Goal: Register for event/course

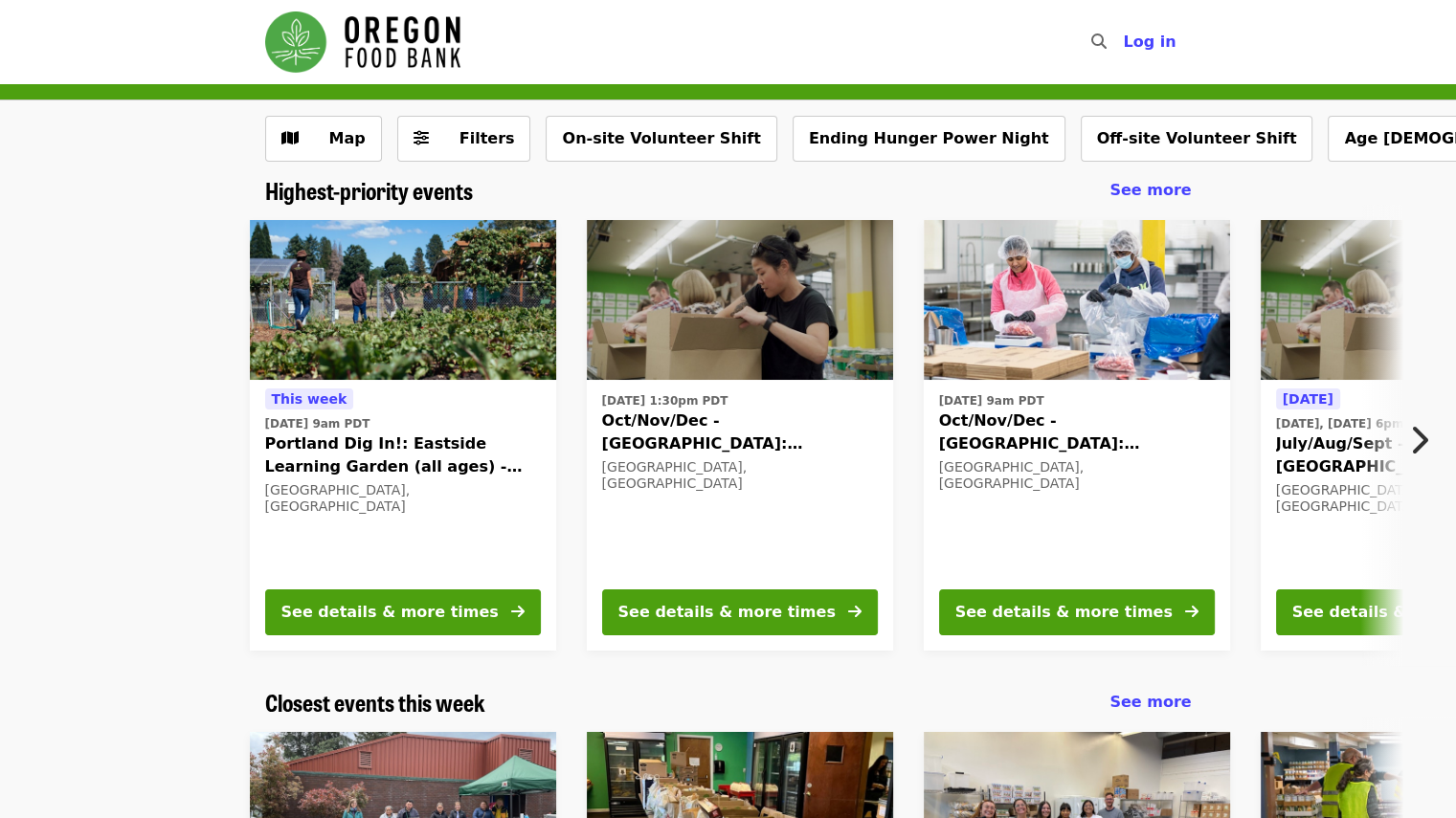
click at [1418, 441] on icon "chevron-right icon" at bounding box center [1419, 439] width 19 height 36
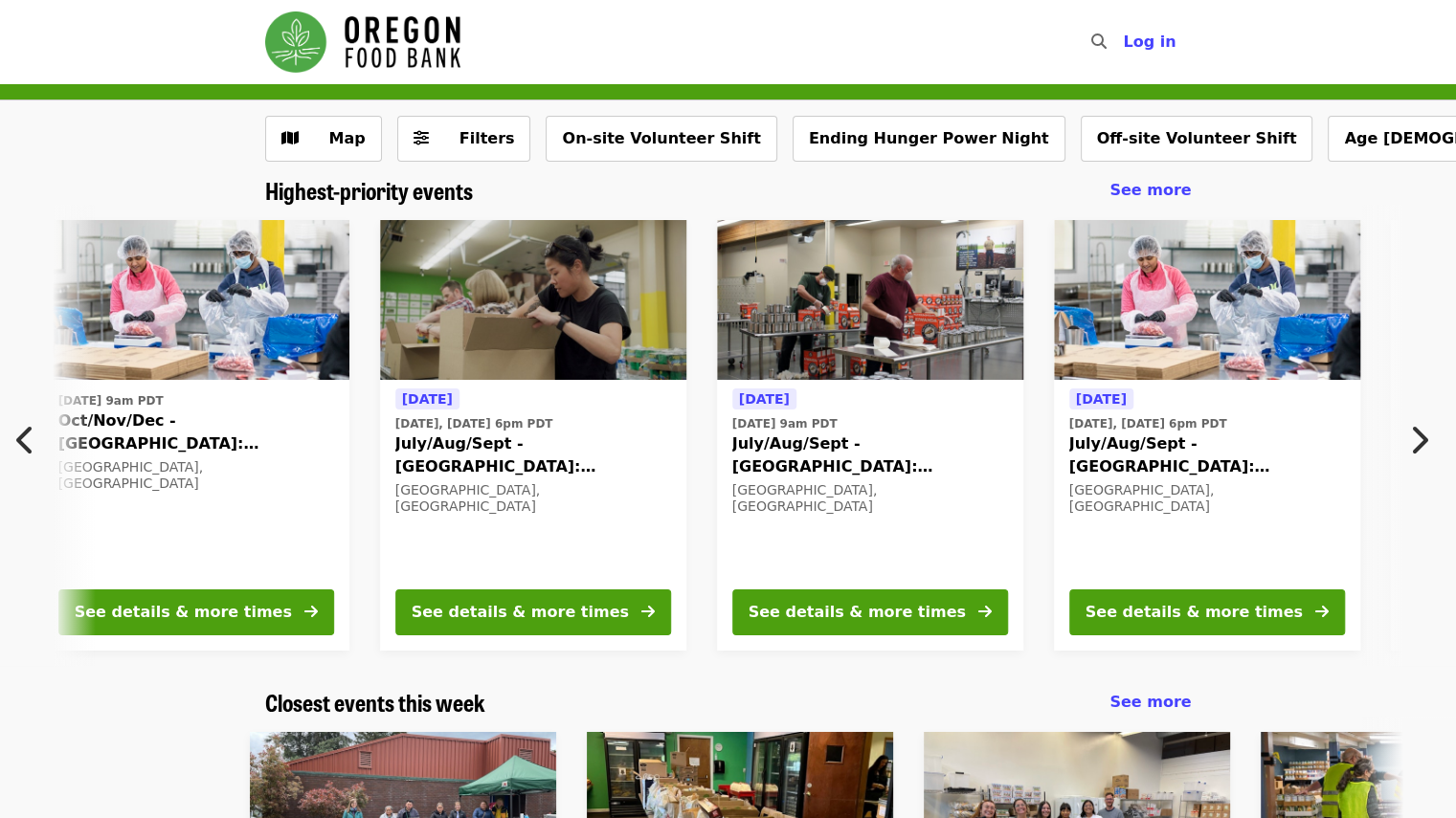
click at [1418, 441] on icon "chevron-right icon" at bounding box center [1419, 439] width 19 height 36
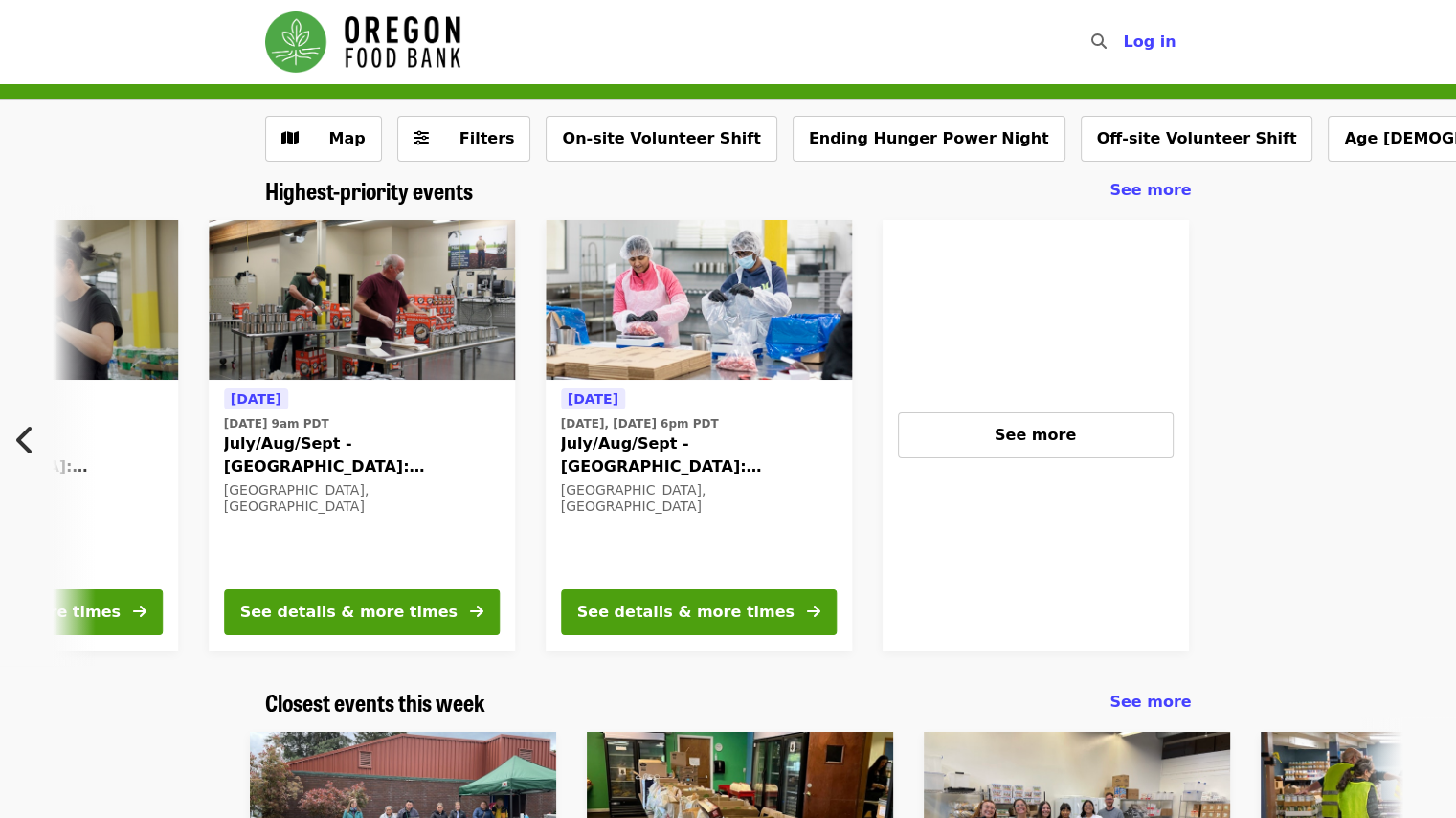
scroll to position [0, 1532]
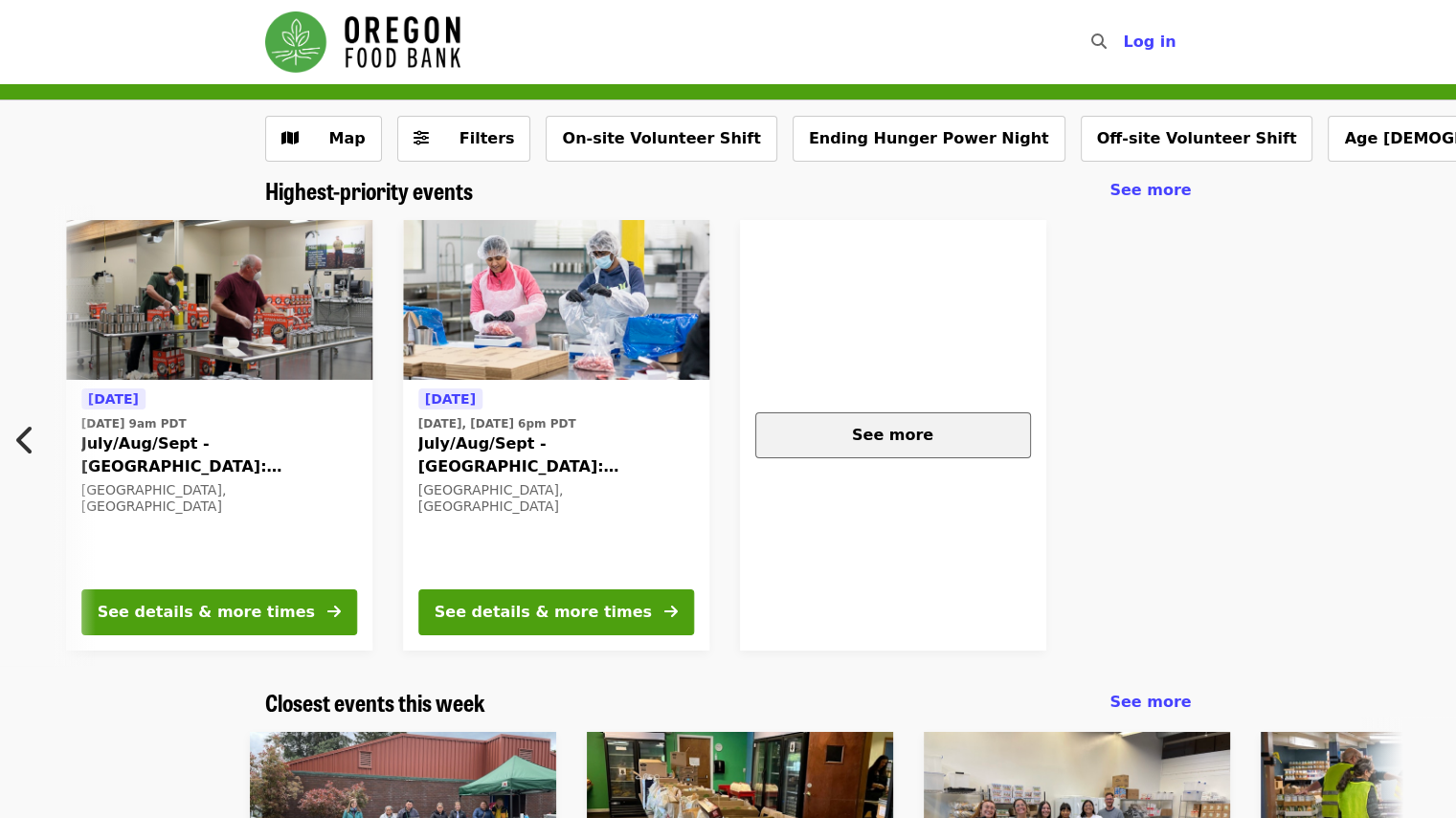
click at [931, 435] on div "See more" at bounding box center [893, 435] width 243 height 23
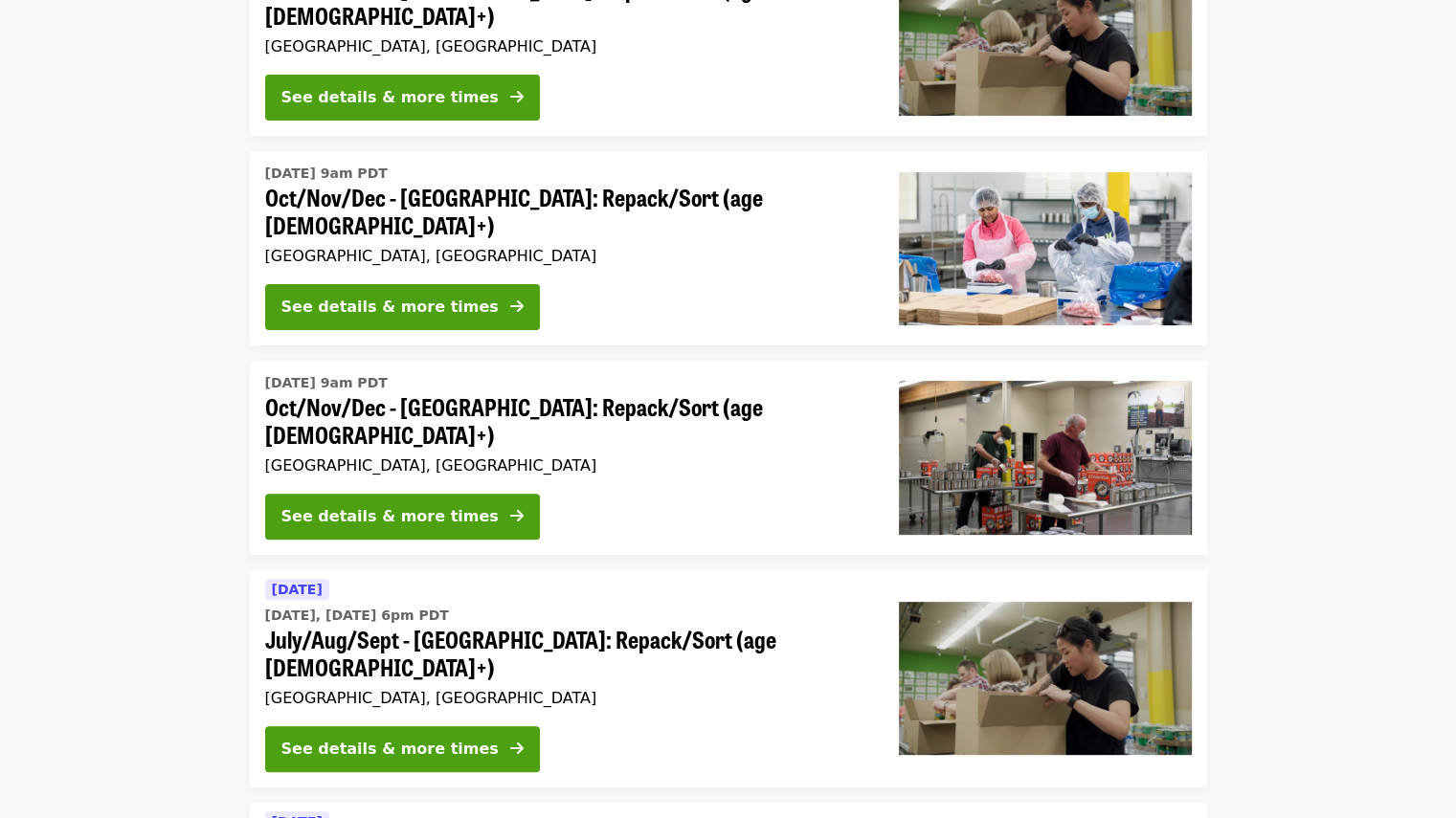
scroll to position [466, 0]
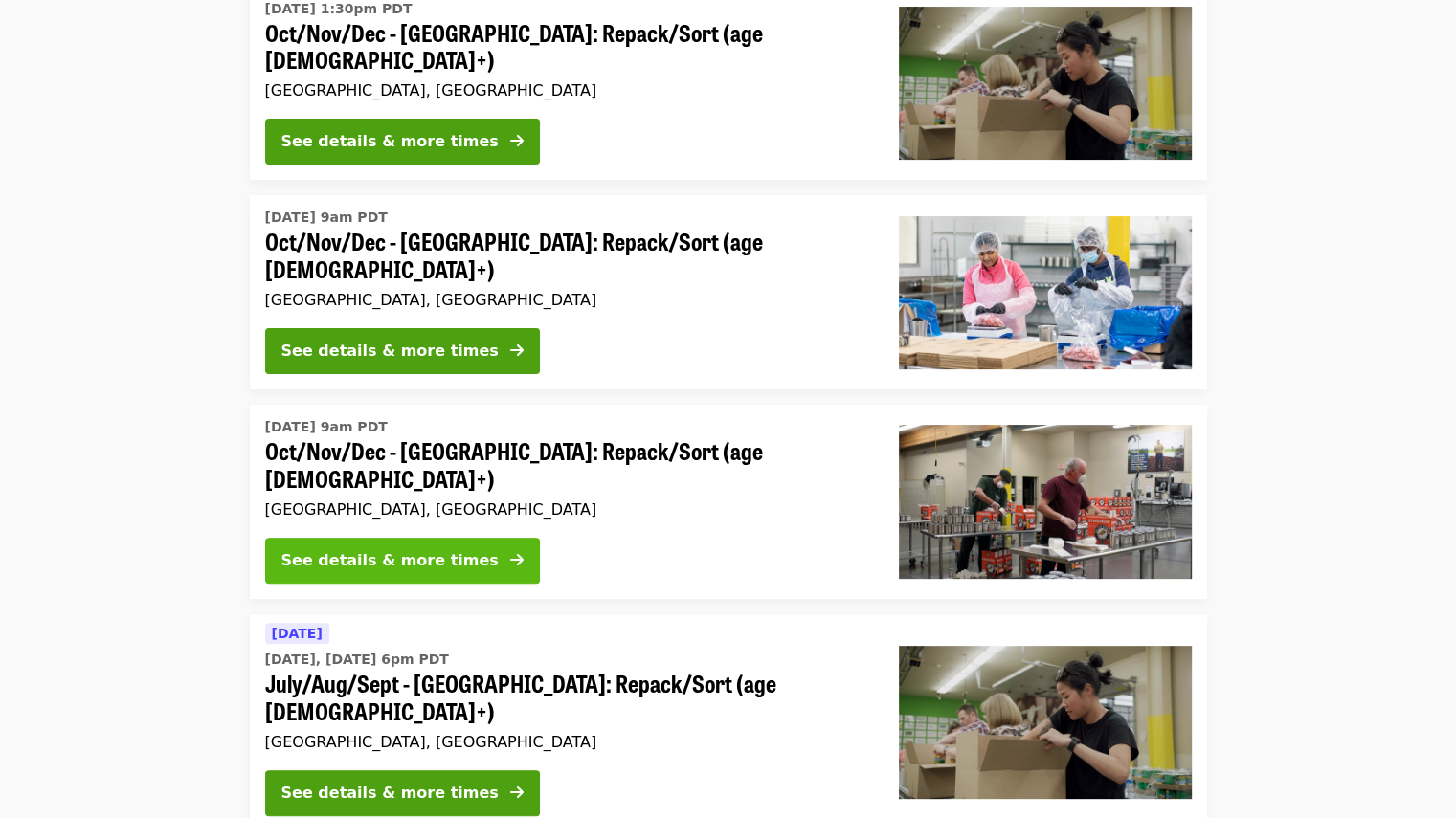
click at [420, 549] on div "See details & more times" at bounding box center [390, 561] width 217 height 23
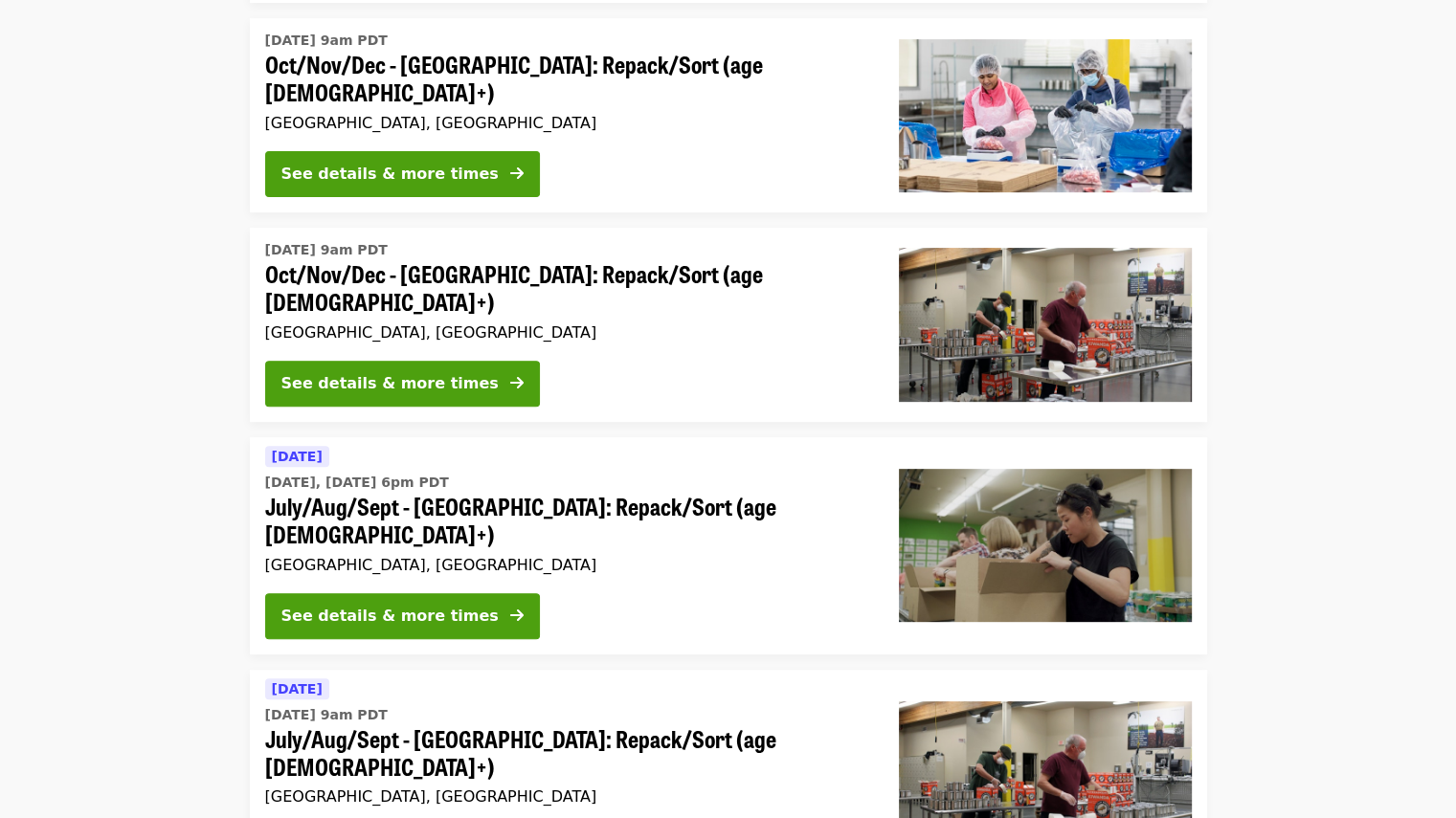
scroll to position [657, 0]
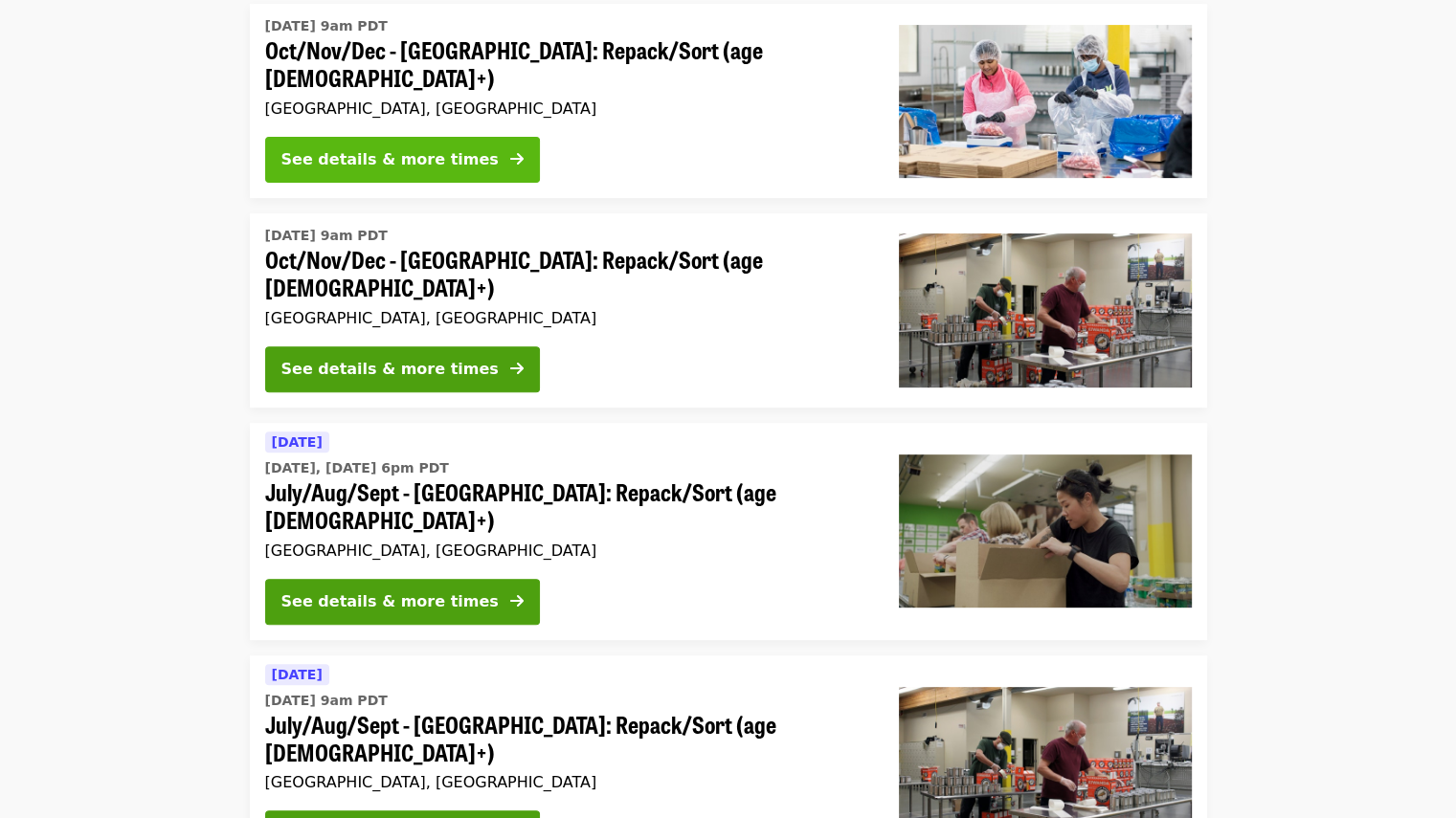
click at [397, 148] on div "See details & more times" at bounding box center [390, 160] width 217 height 23
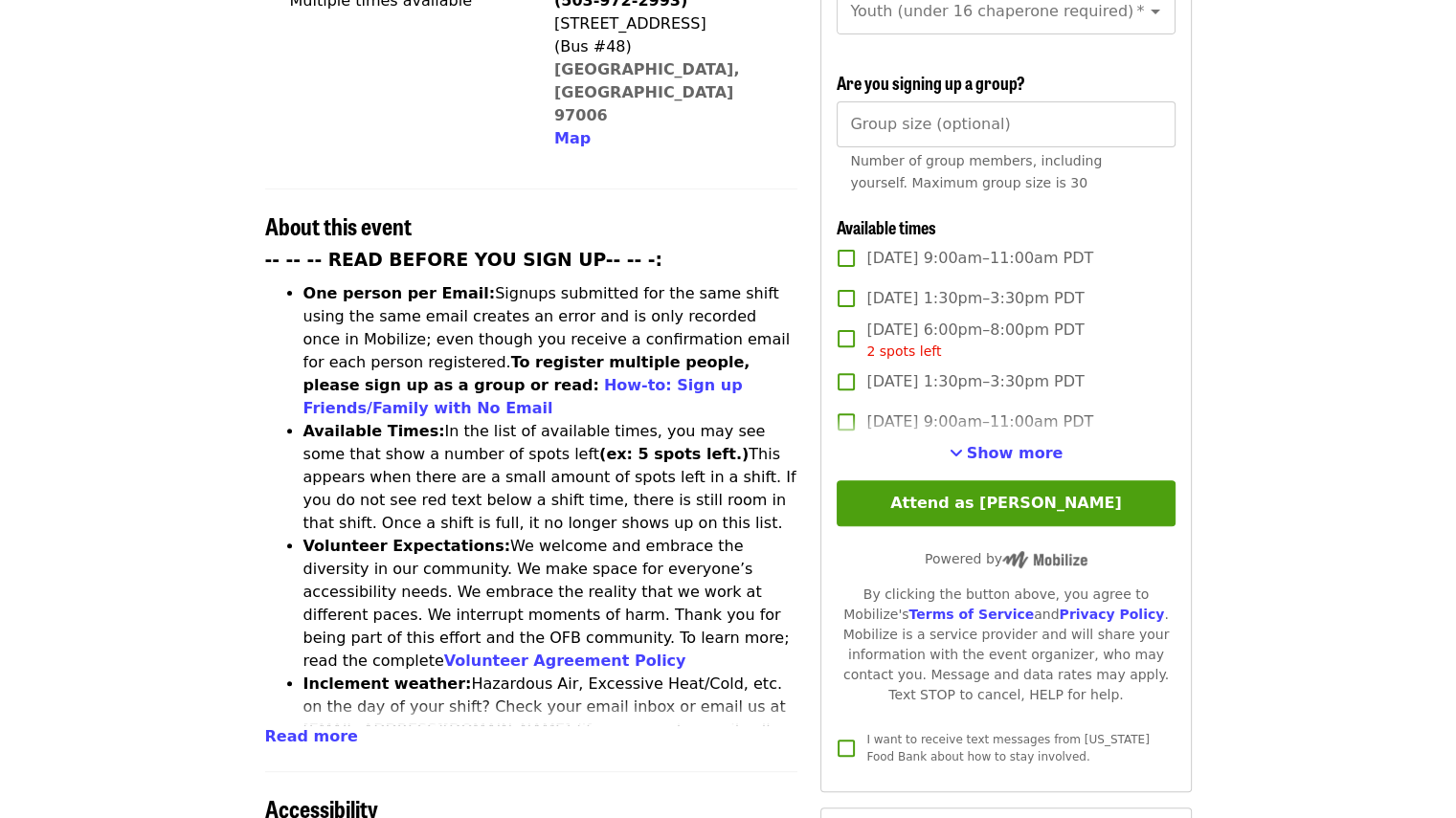
scroll to position [575, 0]
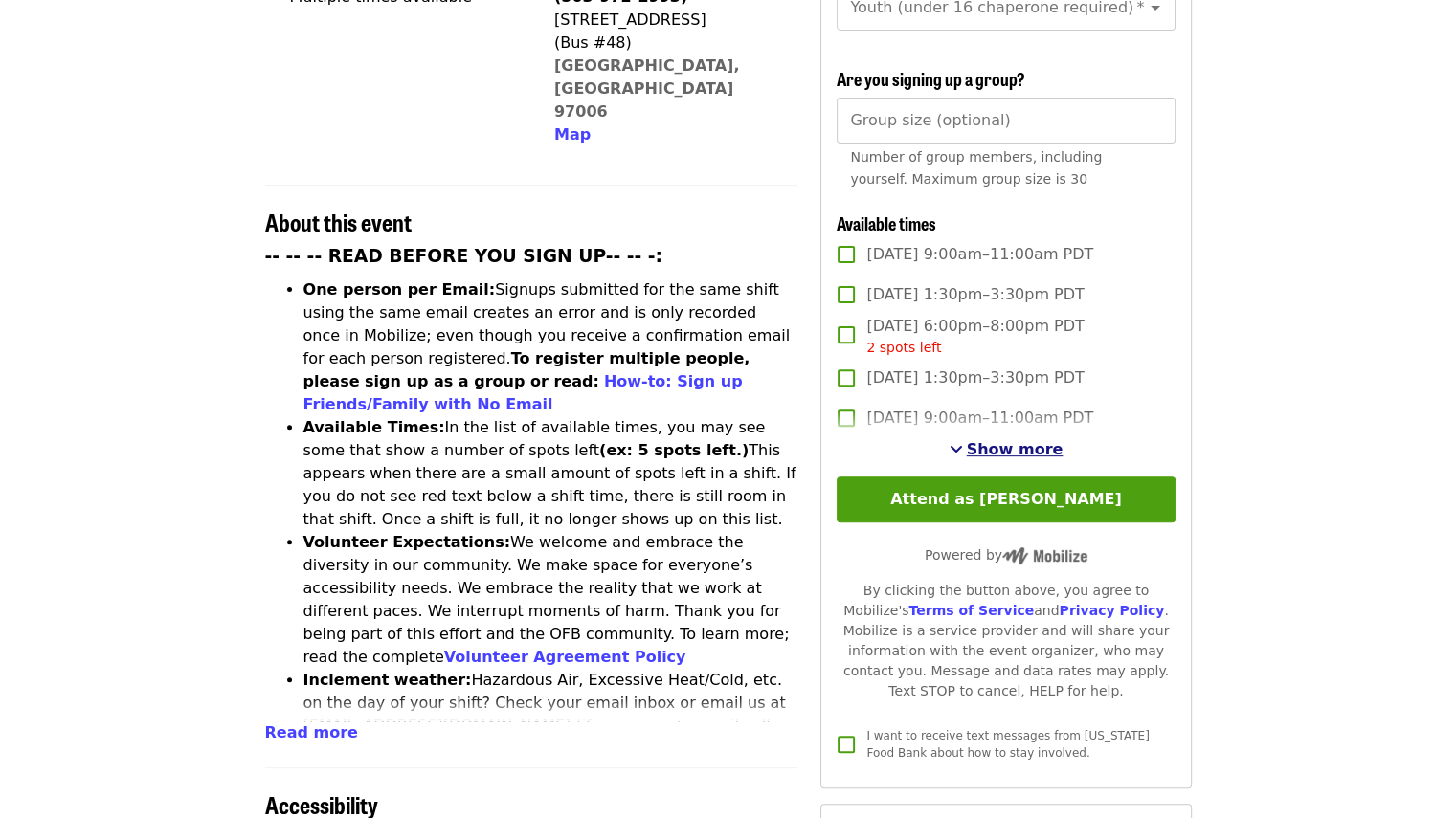
click at [995, 442] on span "Show more" at bounding box center [1015, 449] width 96 height 19
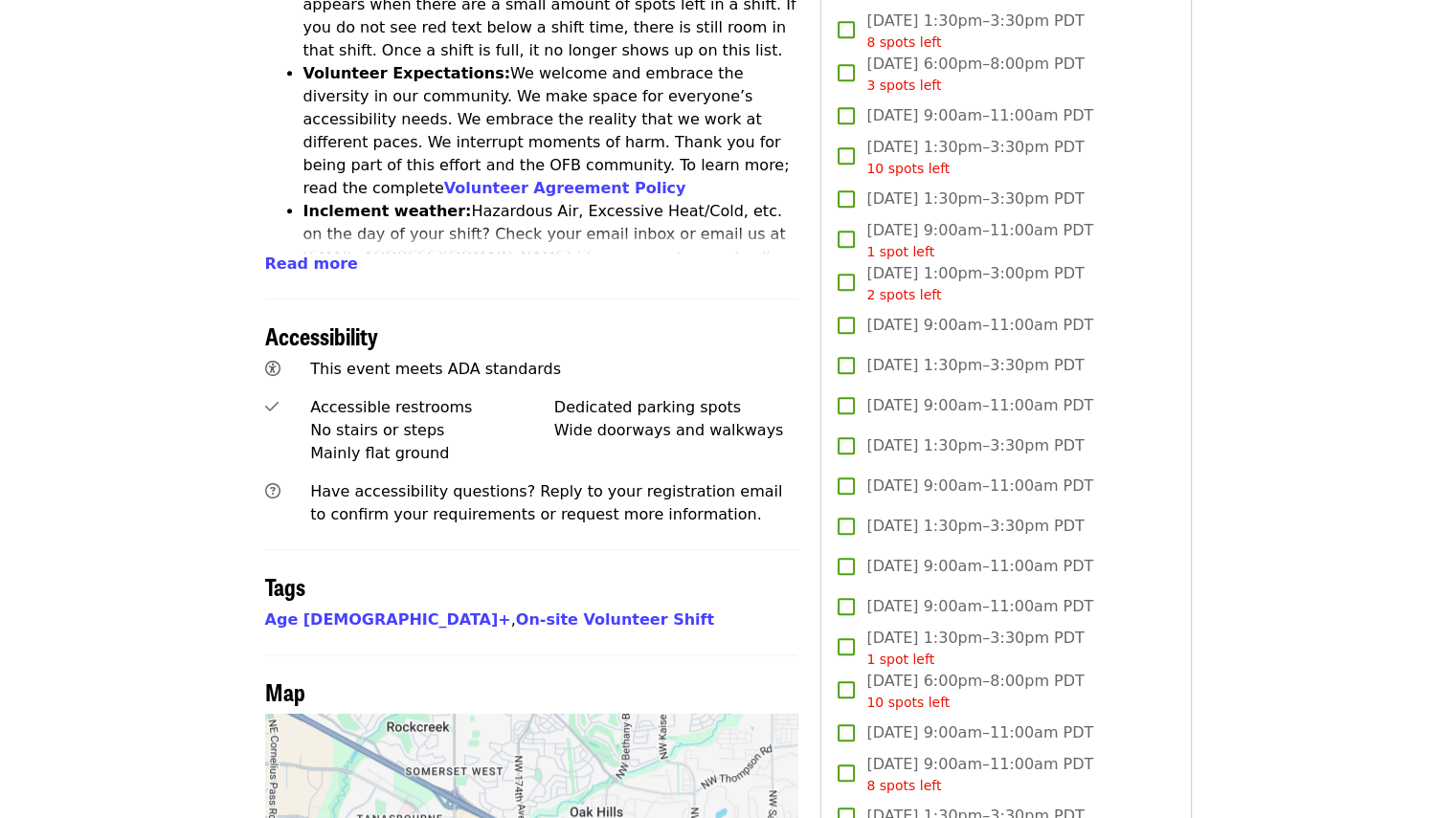
scroll to position [1053, 0]
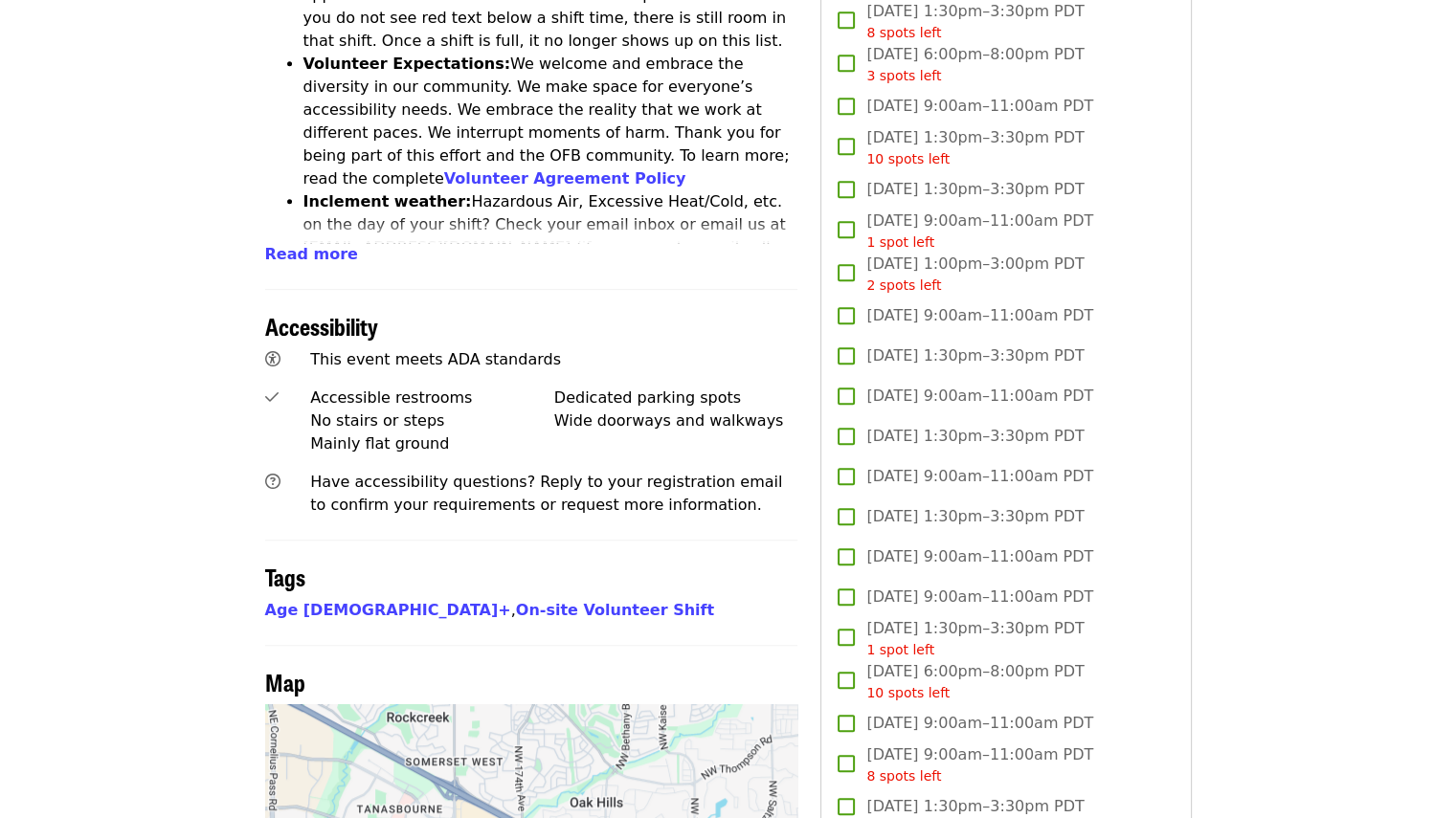
scroll to position [657, 0]
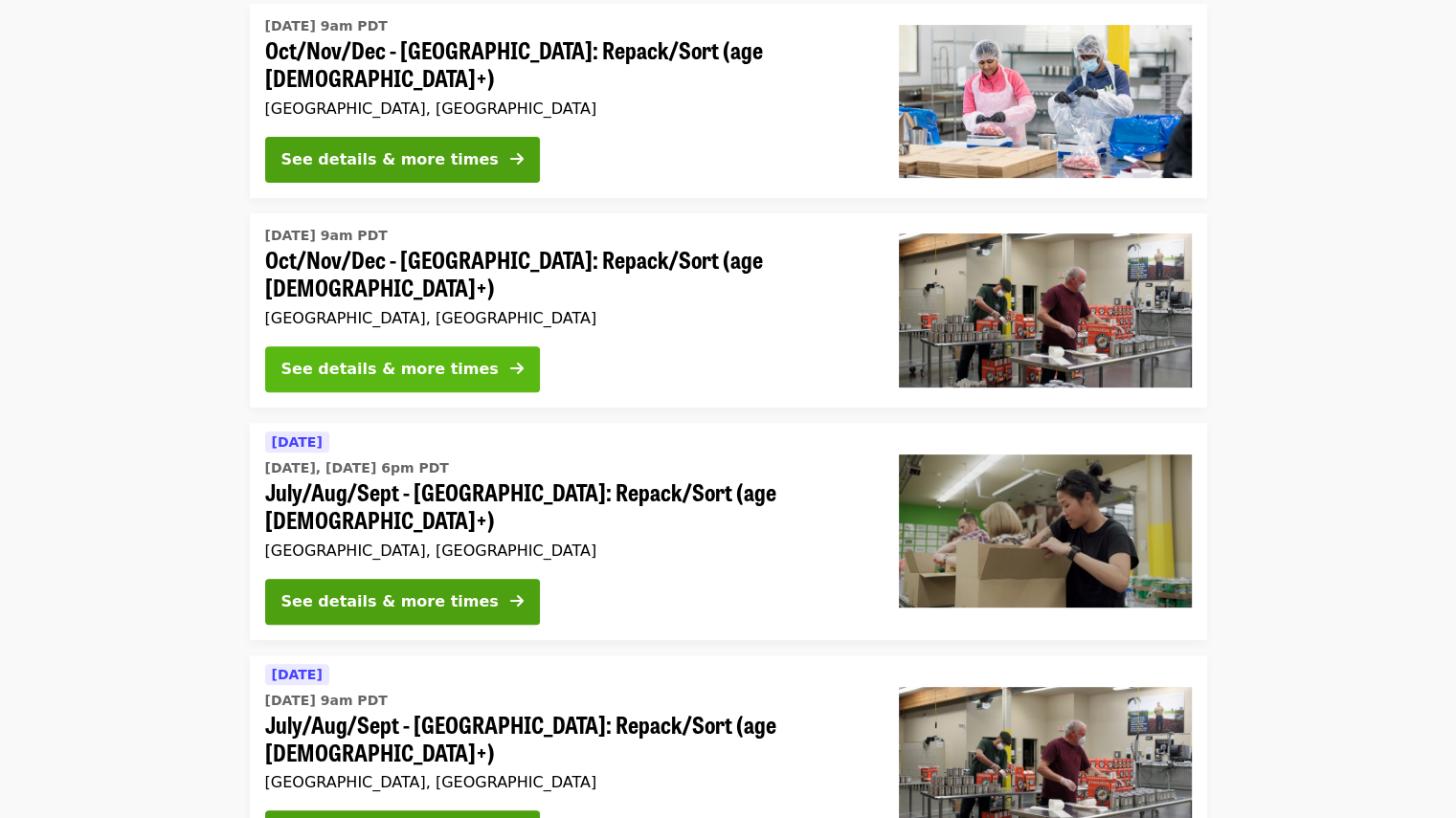
click at [431, 358] on div "See details & more times" at bounding box center [390, 370] width 217 height 23
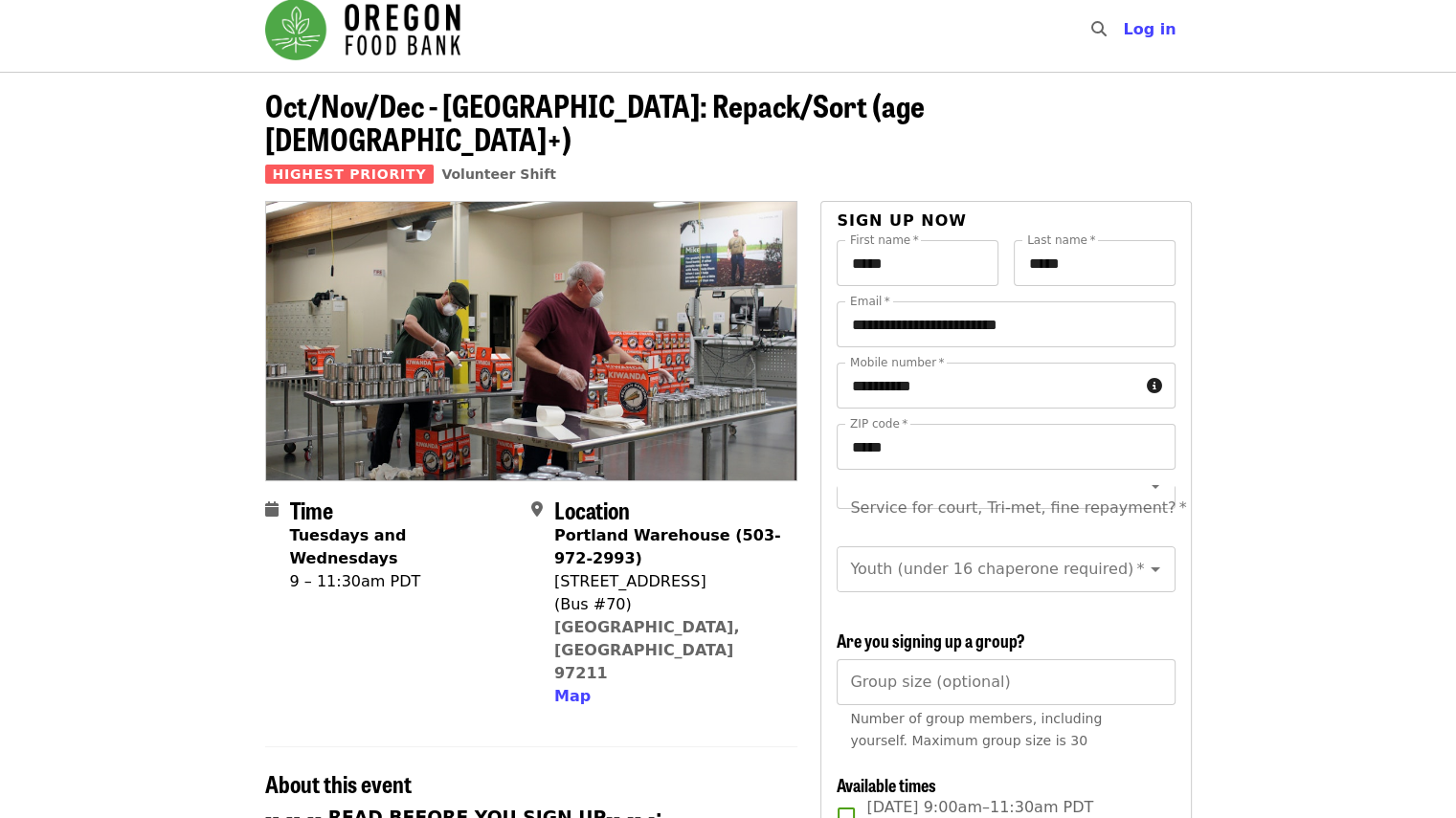
scroll to position [478, 0]
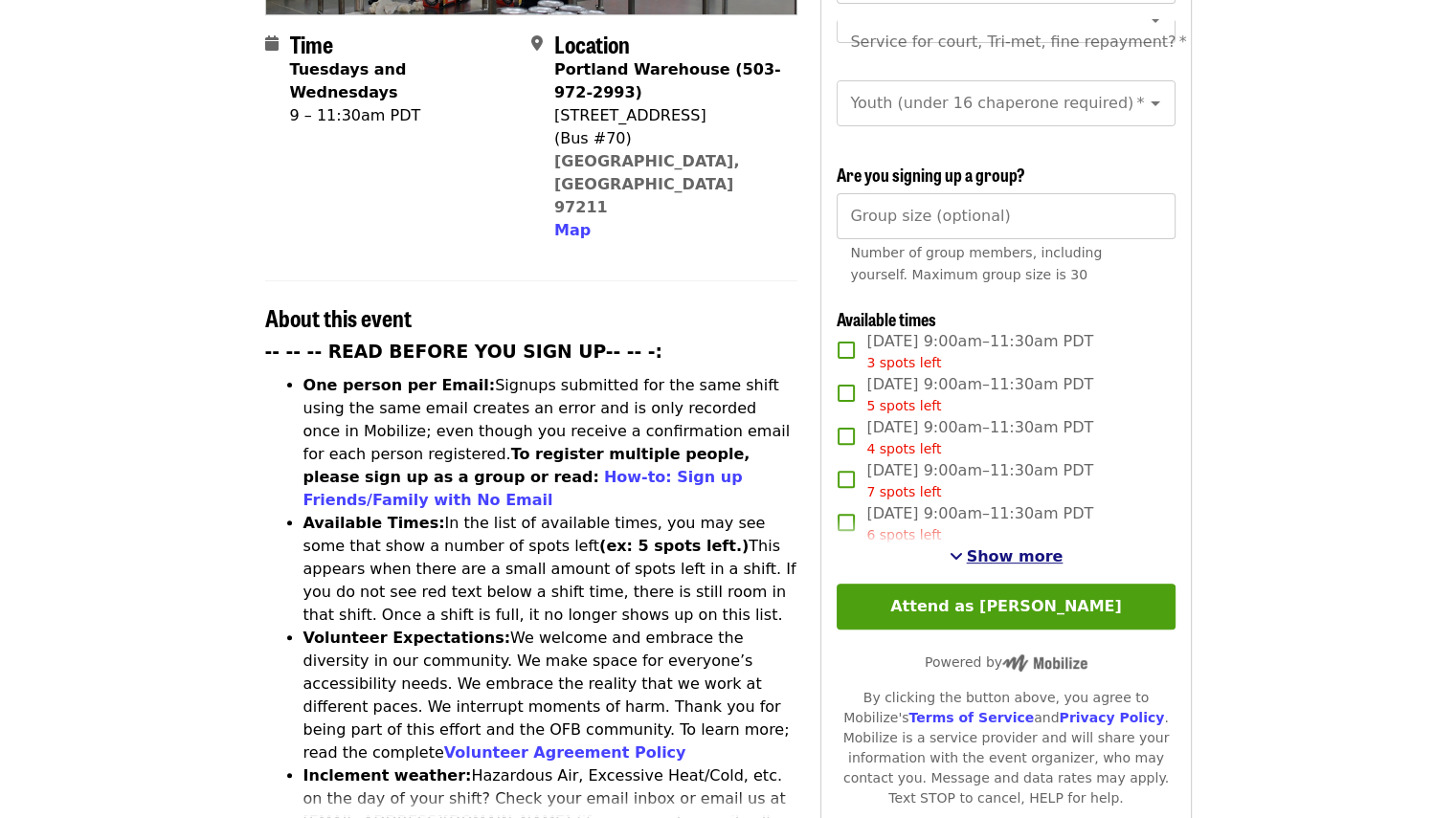
click at [1028, 550] on span "Show more" at bounding box center [1015, 556] width 96 height 19
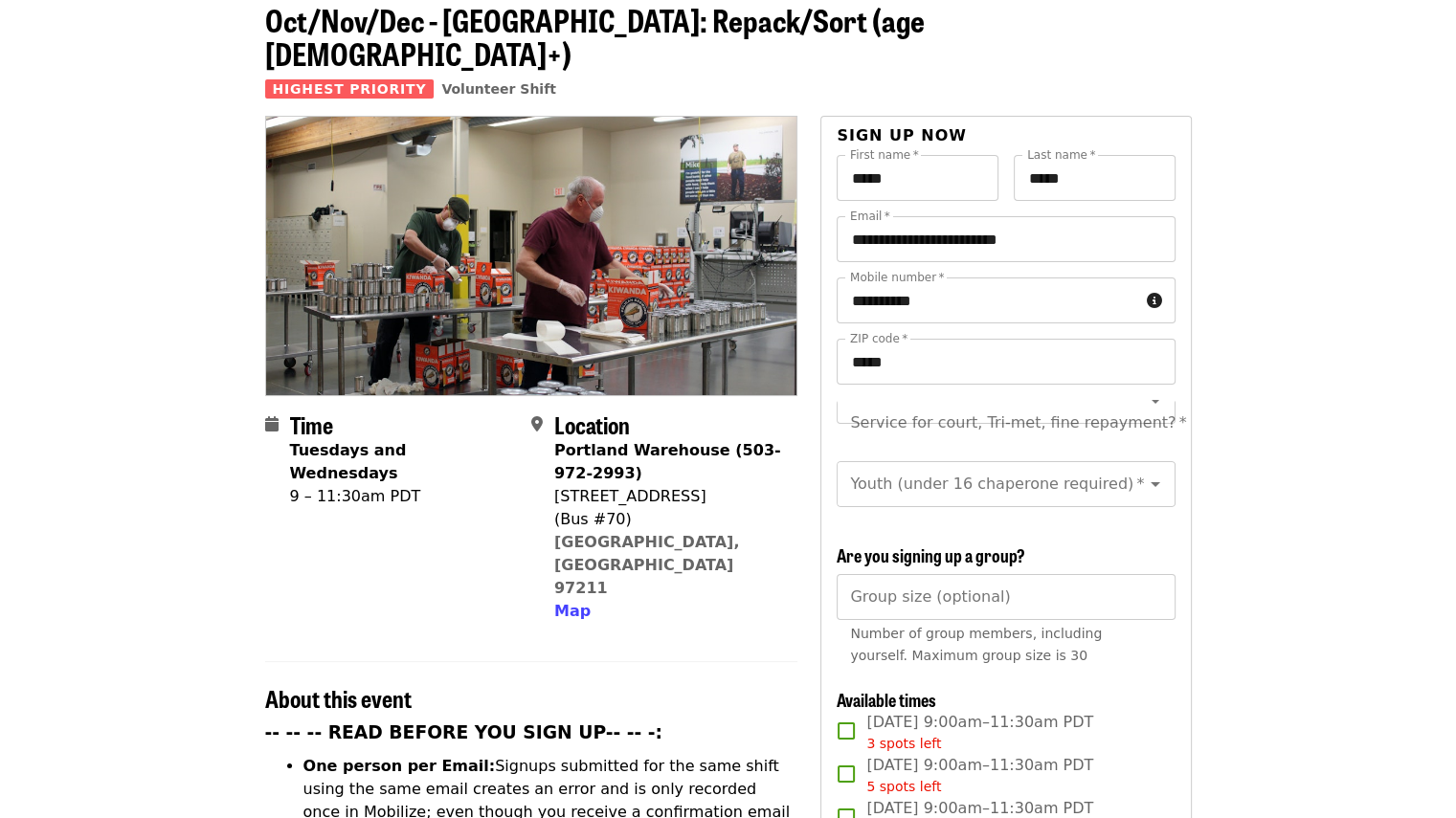
scroll to position [0, 0]
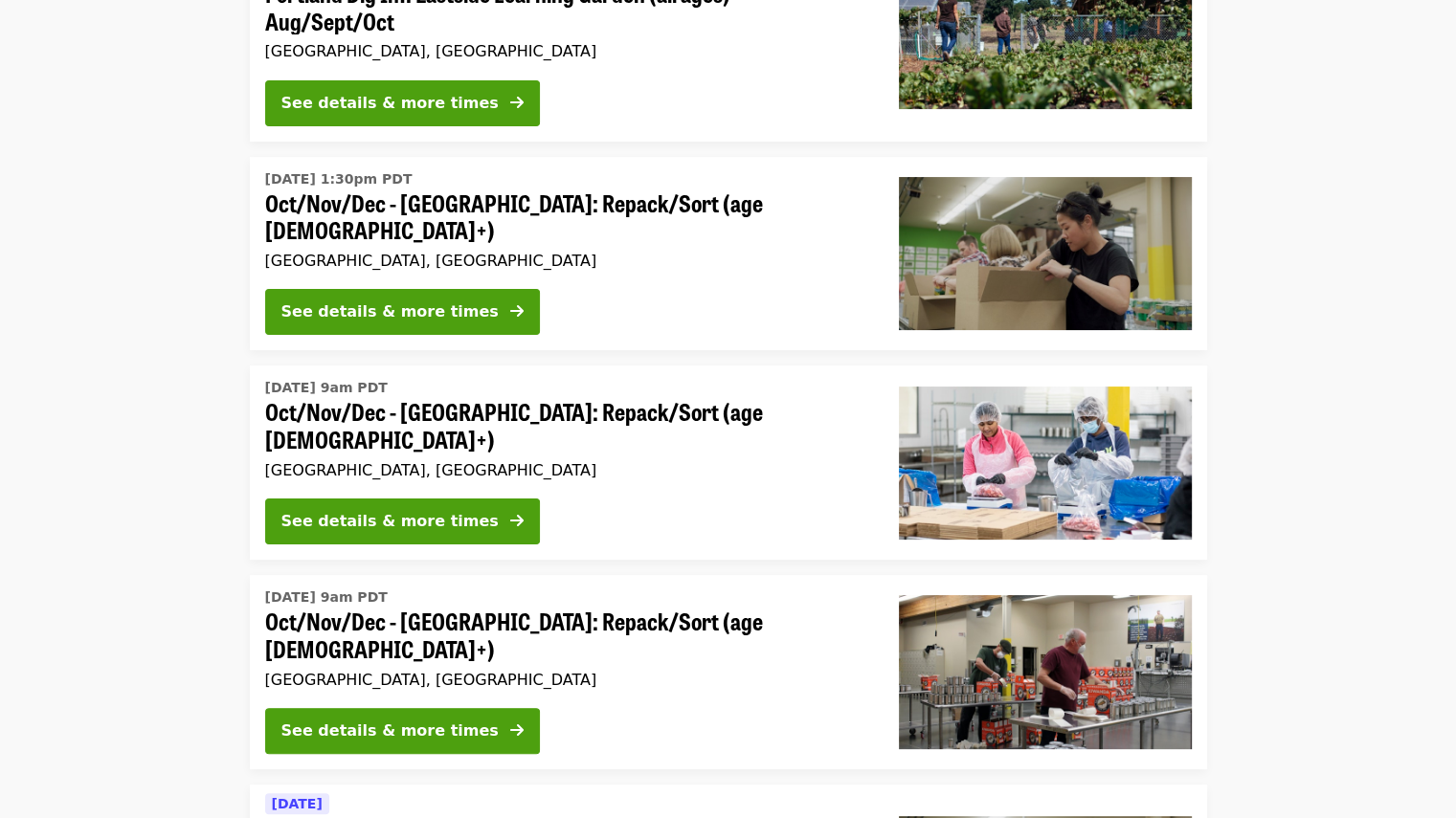
scroll to position [275, 0]
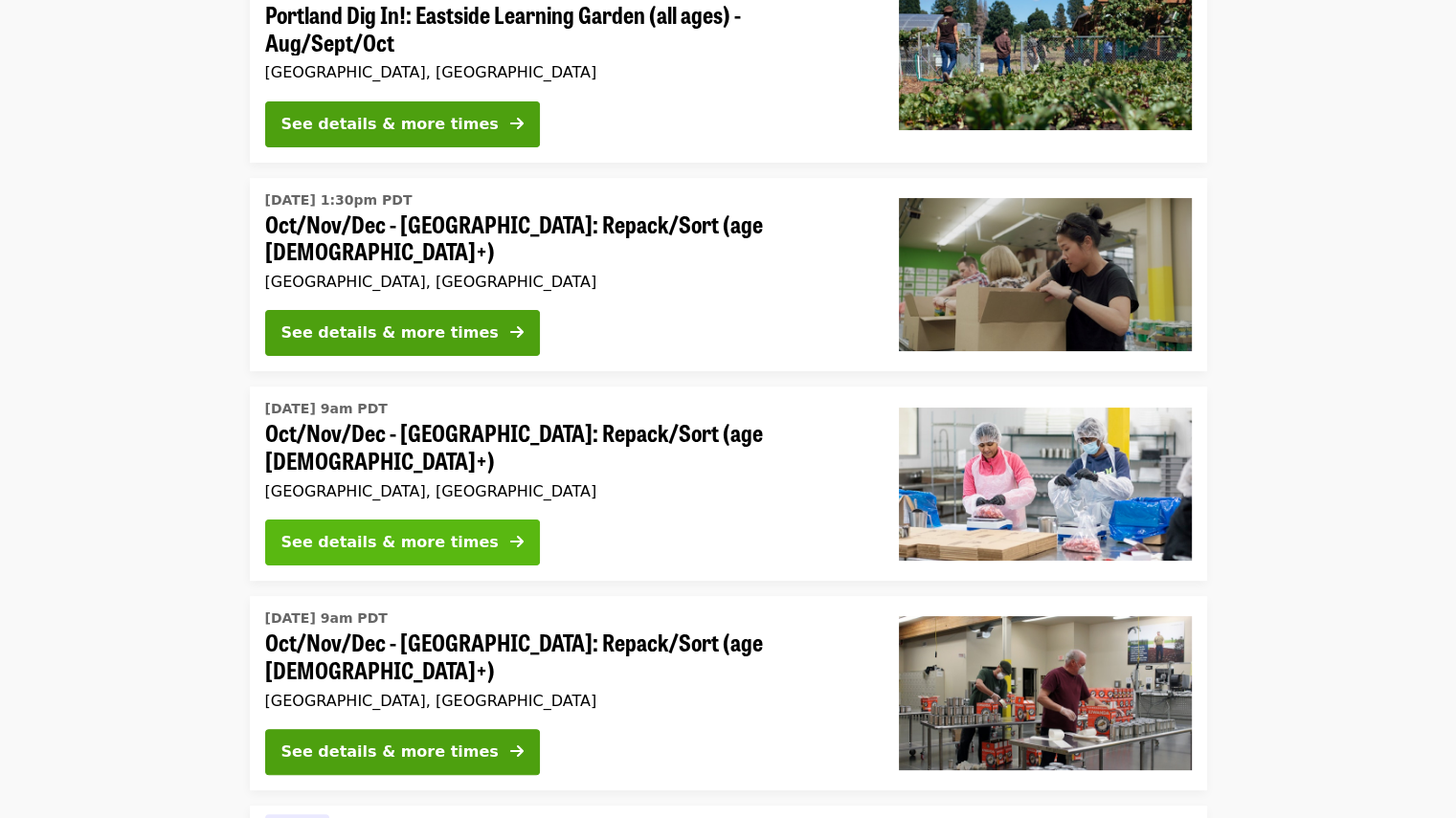
click at [419, 531] on div "See details & more times" at bounding box center [390, 542] width 217 height 23
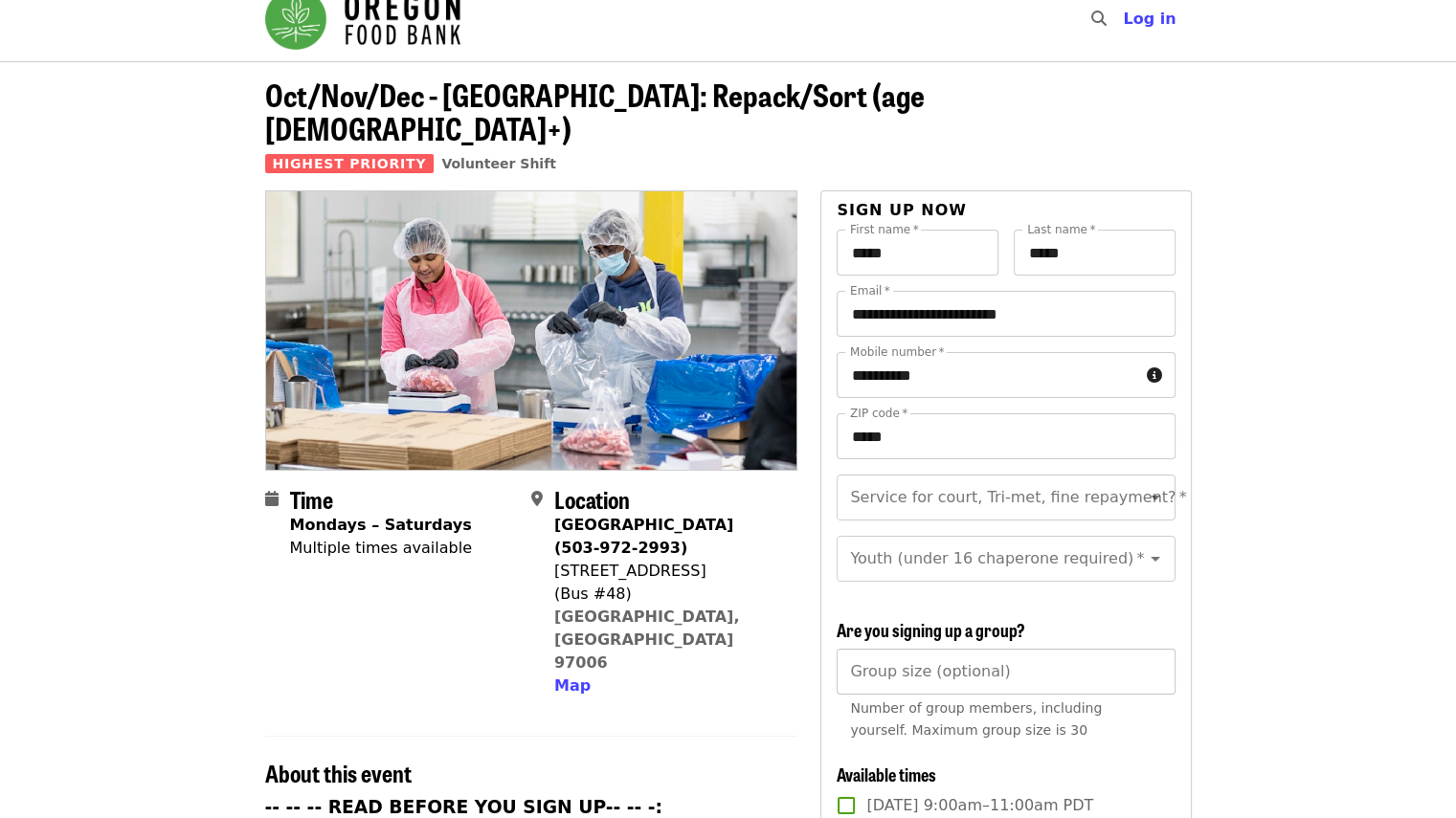
scroll to position [478, 0]
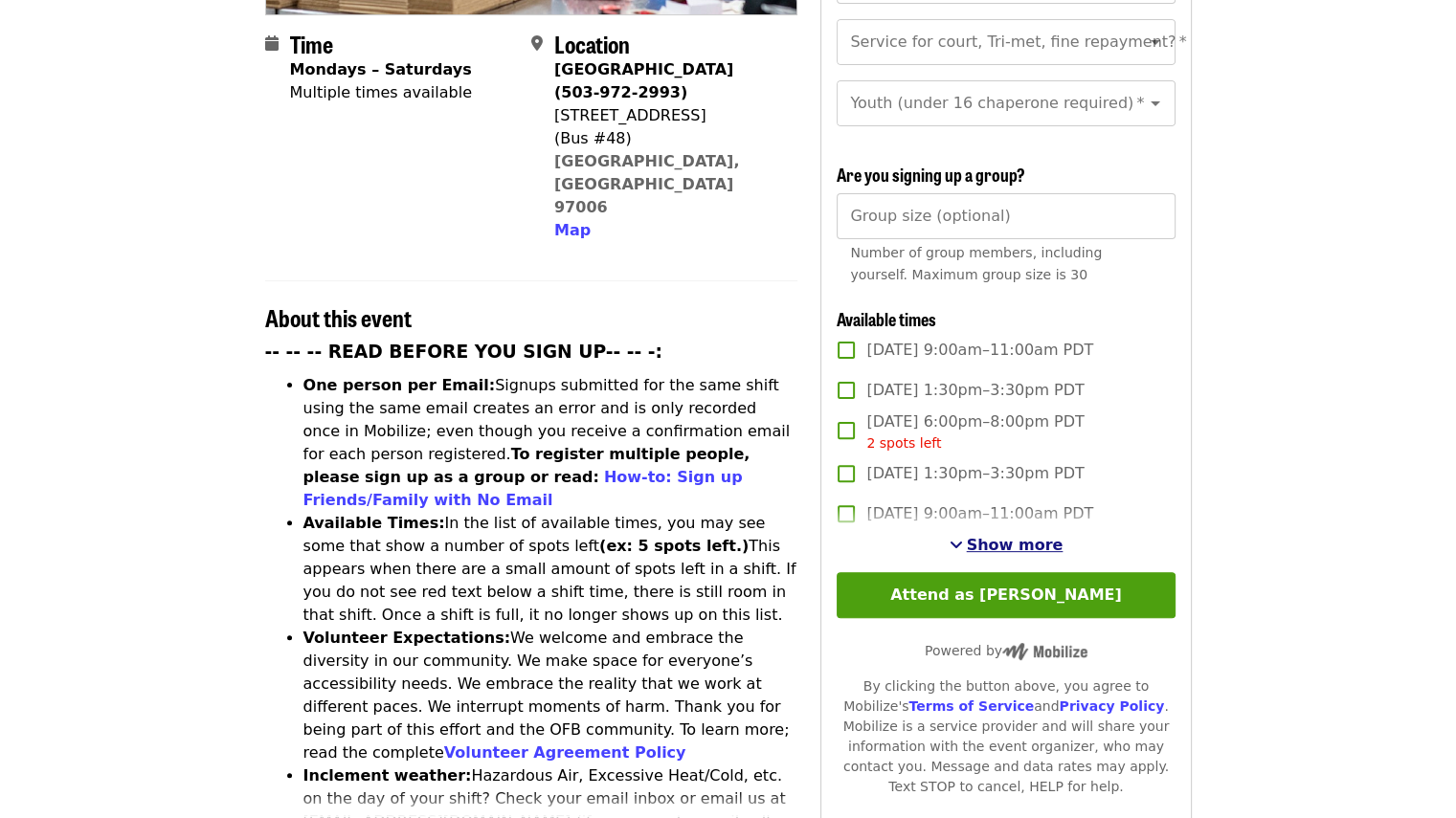
click at [999, 536] on span "Show more" at bounding box center [1015, 544] width 96 height 19
